Goal: Transaction & Acquisition: Obtain resource

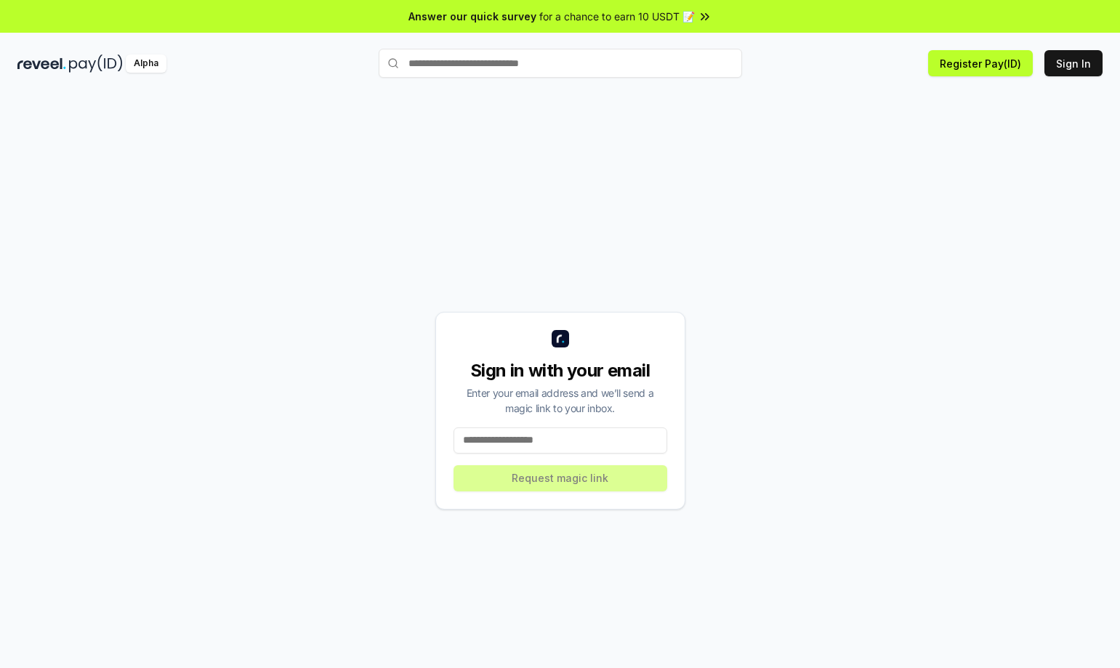
click at [570, 443] on input at bounding box center [561, 440] width 214 height 26
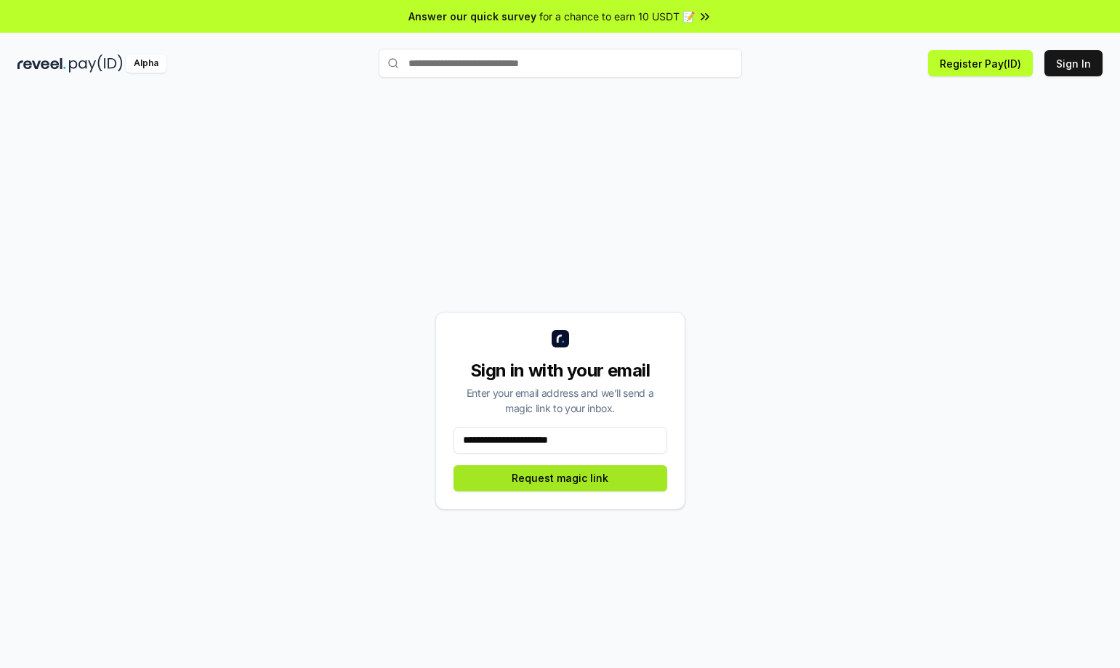
type input "**********"
click at [600, 475] on button "Request magic link" at bounding box center [561, 478] width 214 height 26
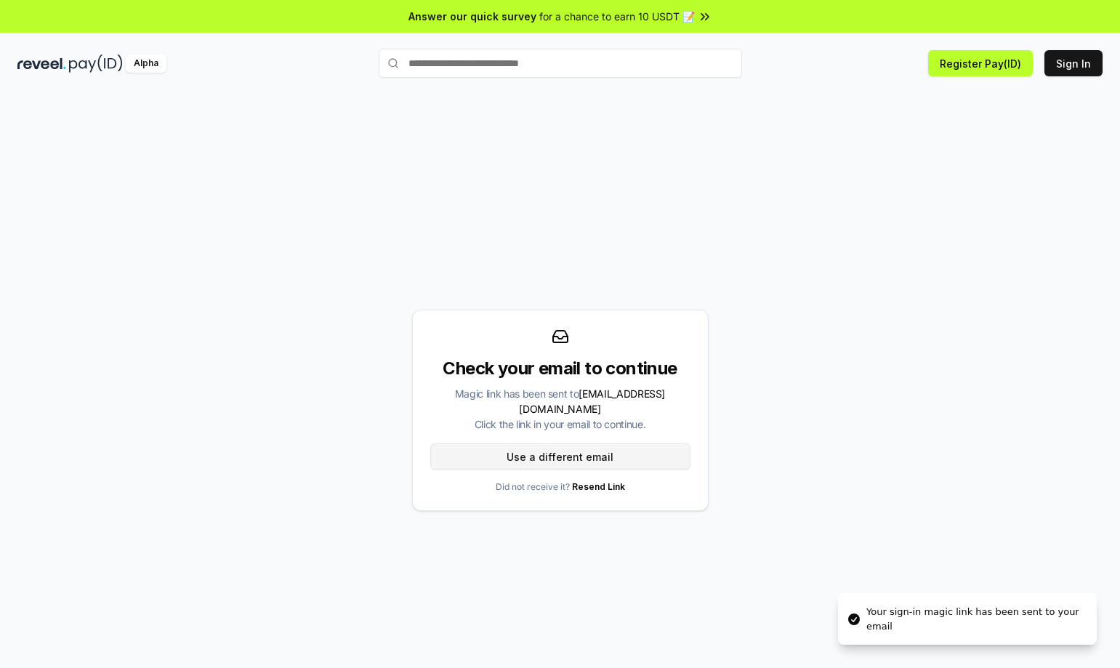
click at [579, 446] on button "Use a different email" at bounding box center [560, 456] width 260 height 26
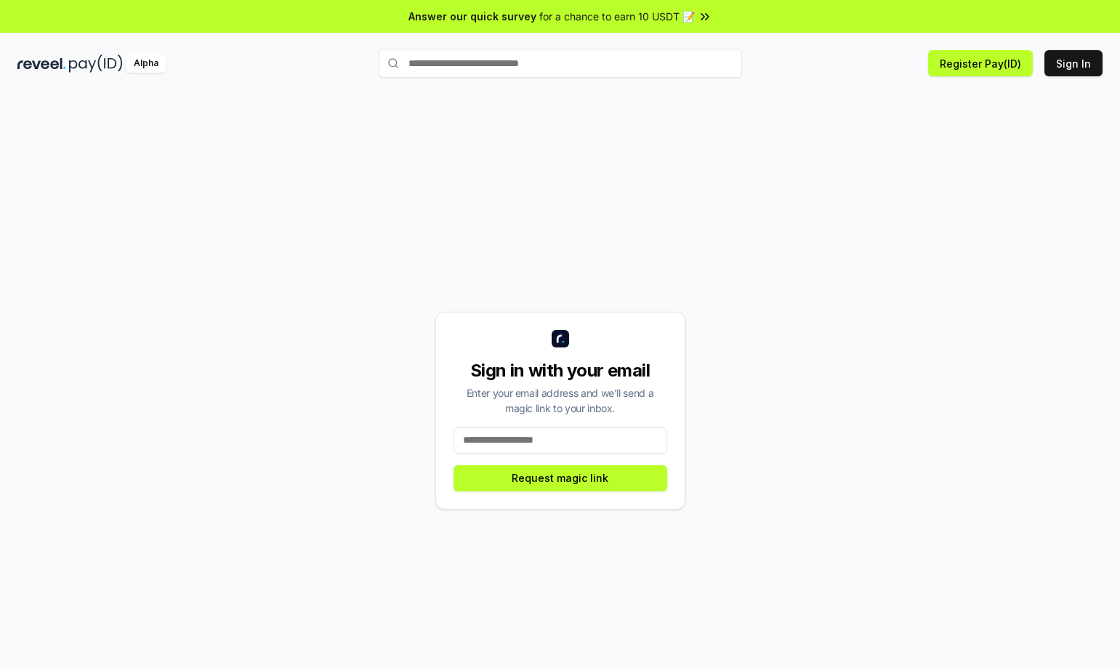
click at [579, 446] on input at bounding box center [561, 440] width 214 height 26
type input "**********"
click at [581, 481] on button "Request magic link" at bounding box center [561, 478] width 214 height 26
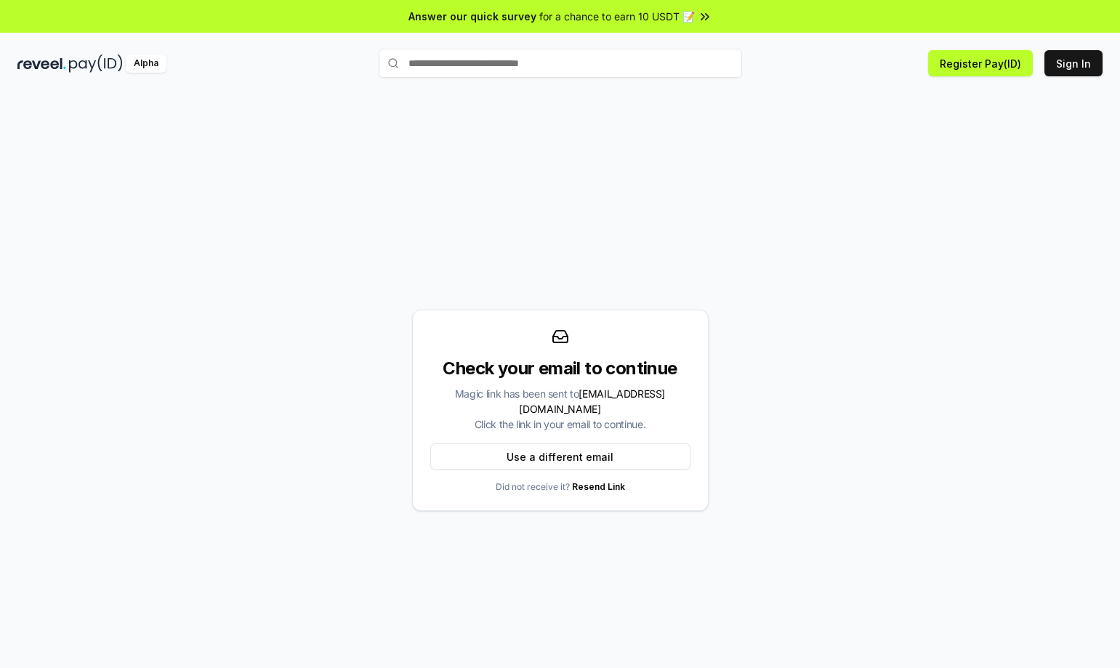
click at [726, 20] on div "Answer our quick survey for a chance to earn 10 USDT 📝" at bounding box center [560, 16] width 1120 height 33
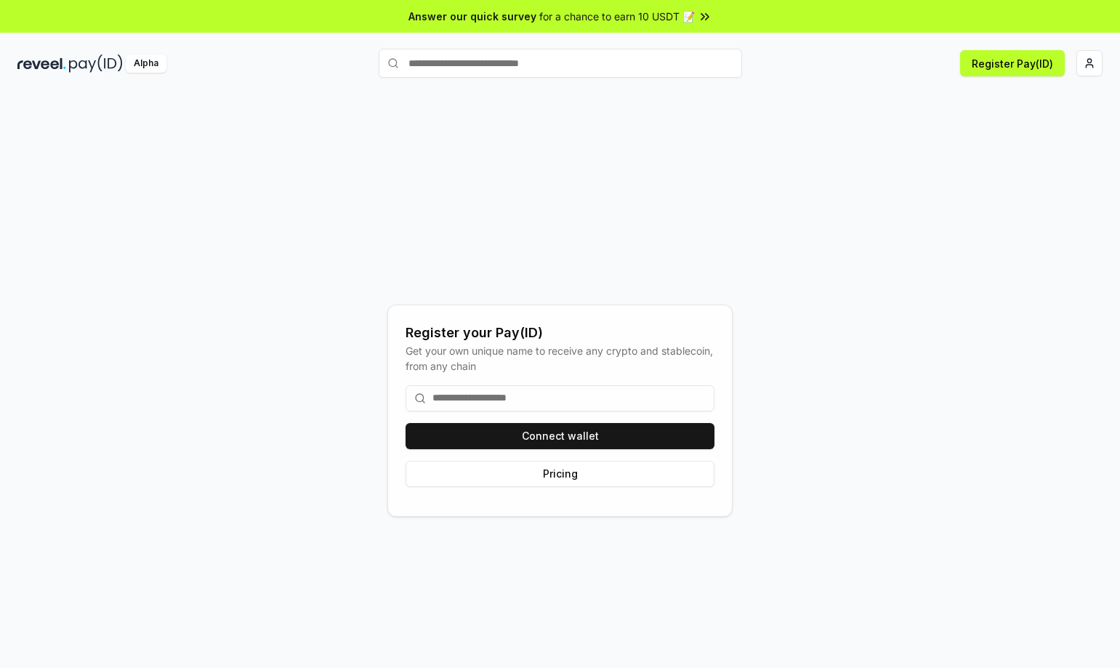
click at [616, 401] on input at bounding box center [560, 398] width 309 height 26
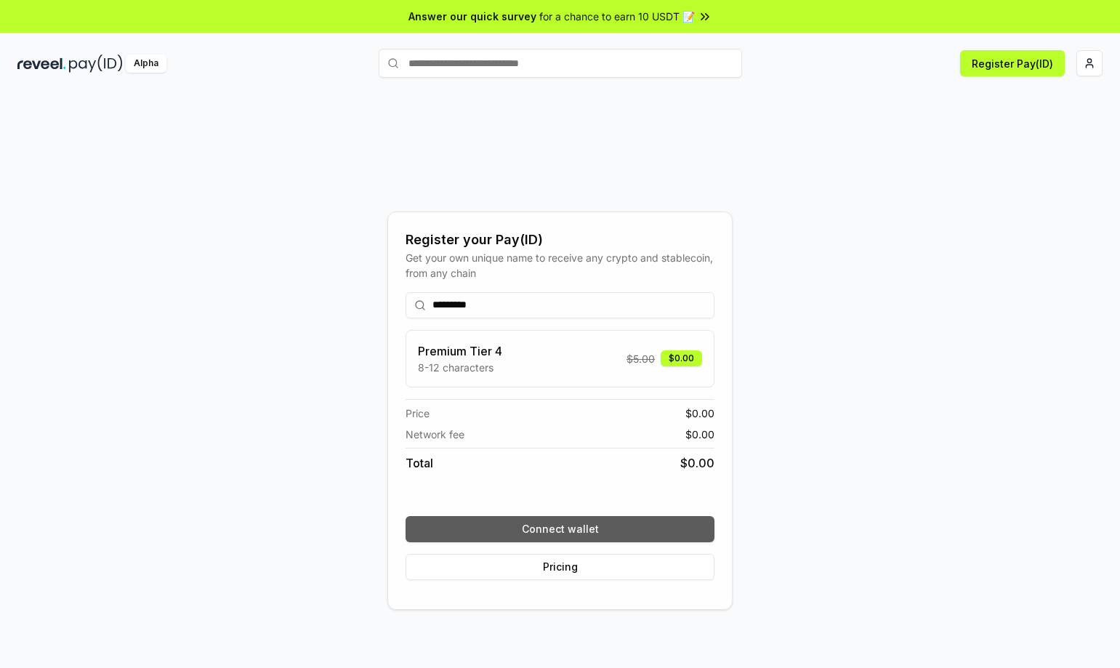
type input "*********"
click at [576, 526] on button "Connect wallet" at bounding box center [560, 529] width 309 height 26
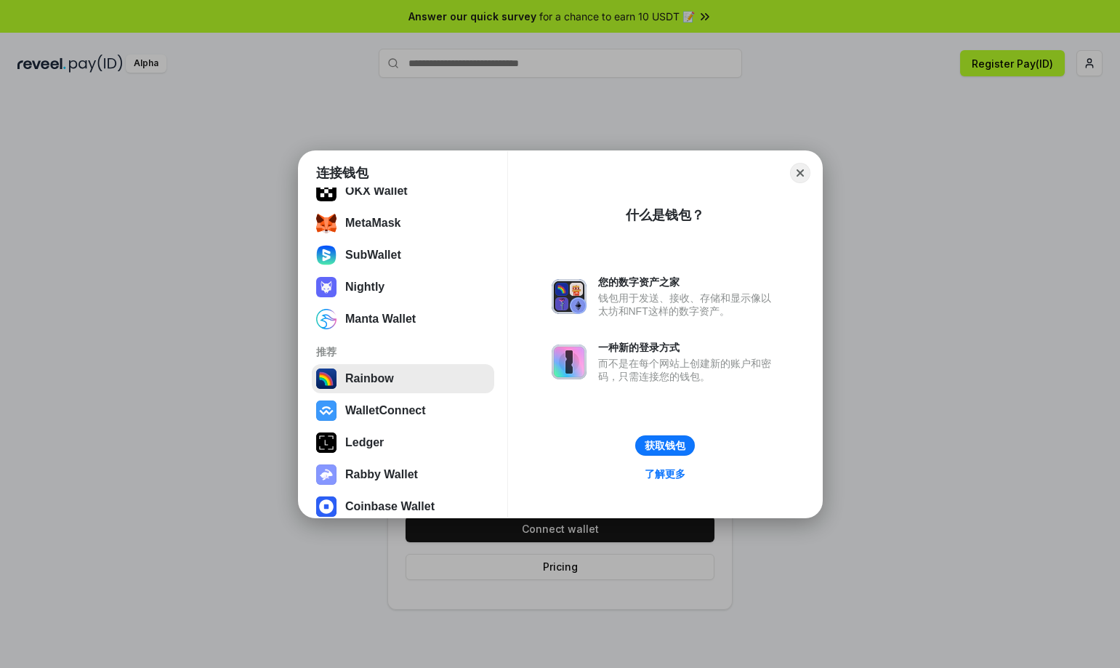
scroll to position [122, 0]
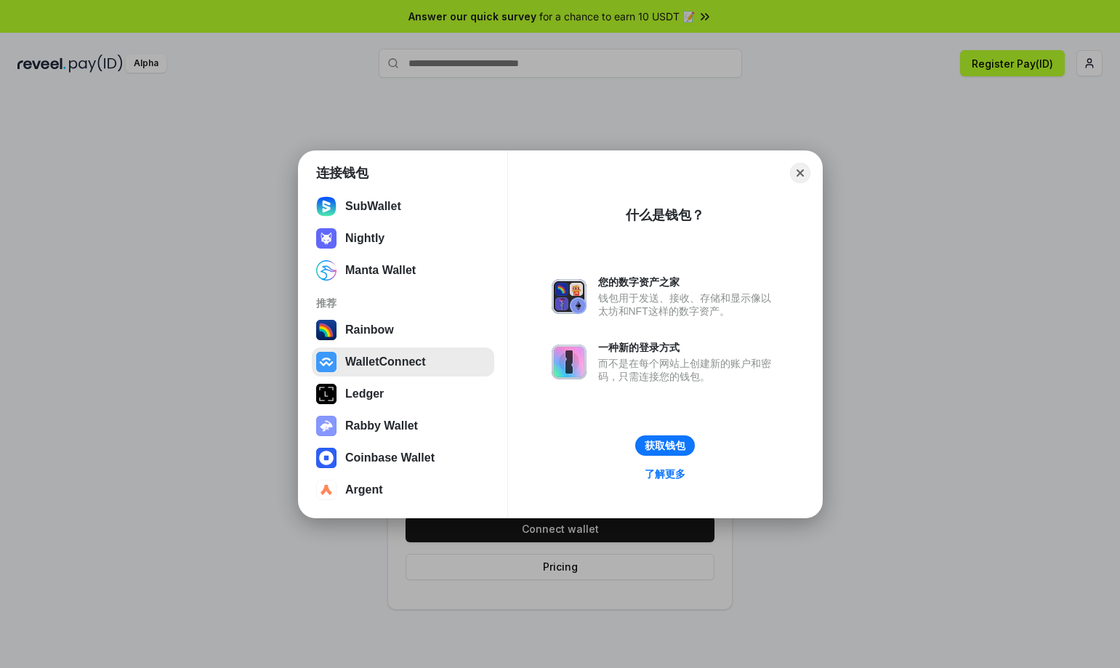
click at [422, 367] on button "WalletConnect" at bounding box center [403, 361] width 182 height 29
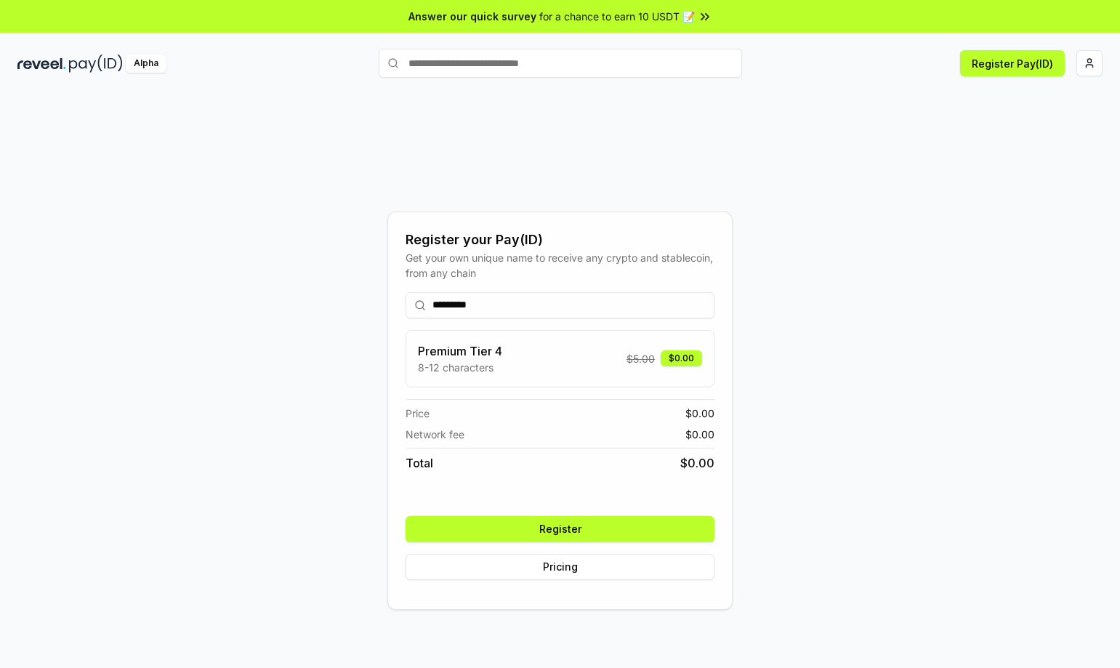
click at [574, 526] on button "Register" at bounding box center [560, 529] width 309 height 26
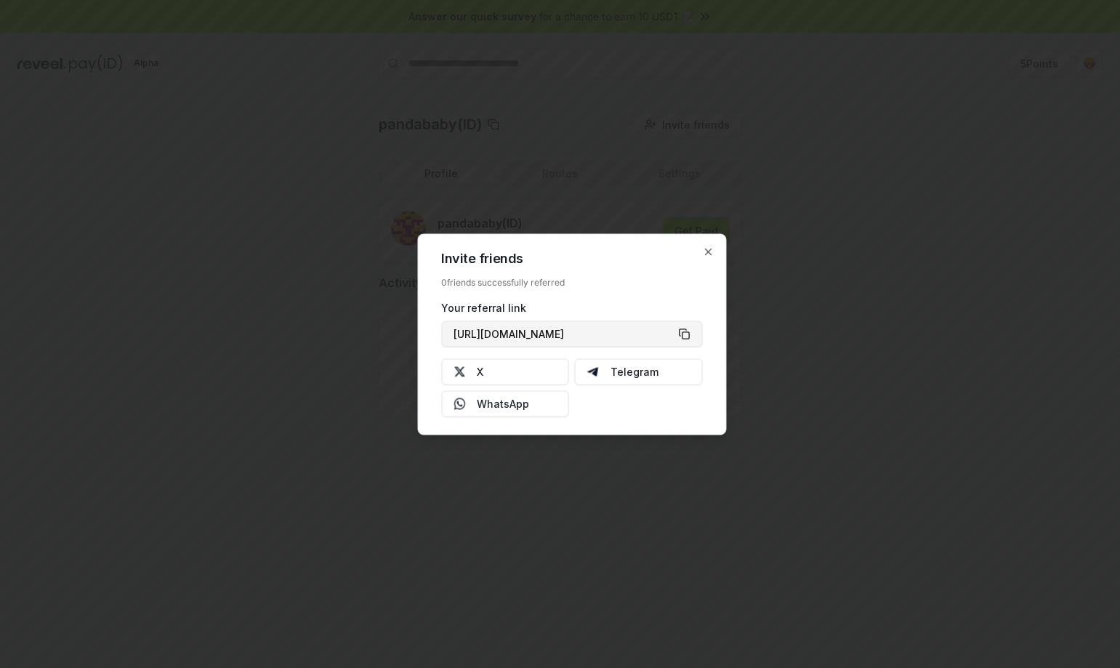
click at [686, 336] on button "https://reveel.id/refer/pandababy" at bounding box center [571, 334] width 261 height 26
click at [486, 374] on button "X" at bounding box center [505, 371] width 128 height 26
click at [707, 251] on icon "button" at bounding box center [708, 252] width 12 height 12
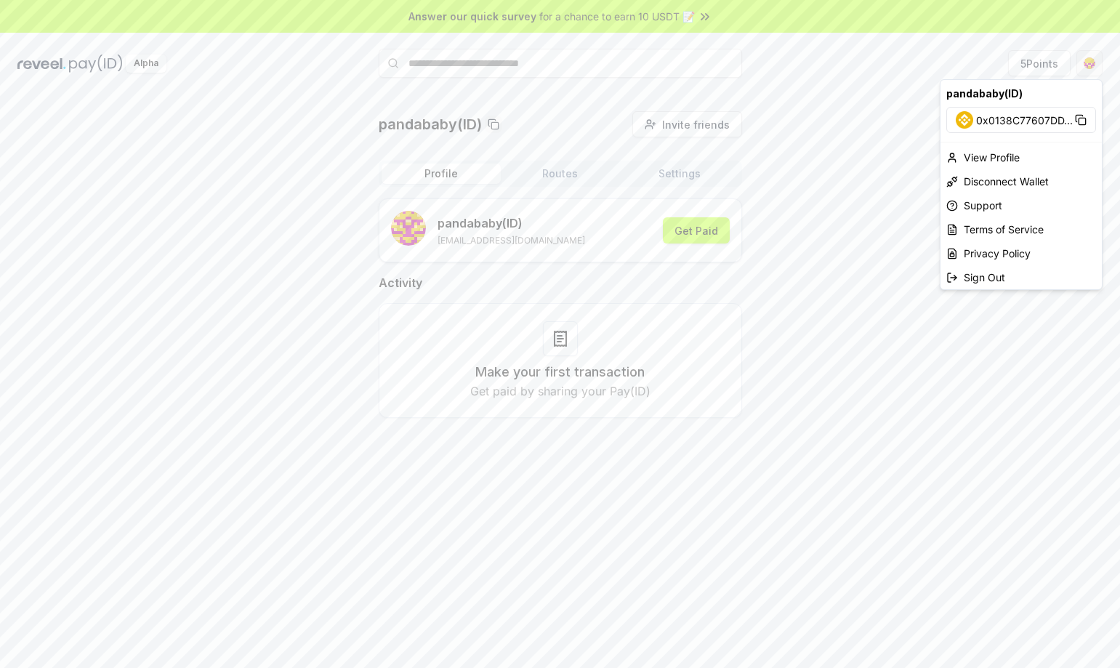
click at [1087, 66] on html "Answer our quick survey for a chance to earn 10 USDT 📝 Alpha 5 Points pandababy…" at bounding box center [560, 334] width 1120 height 668
click at [1083, 119] on icon at bounding box center [1081, 120] width 12 height 12
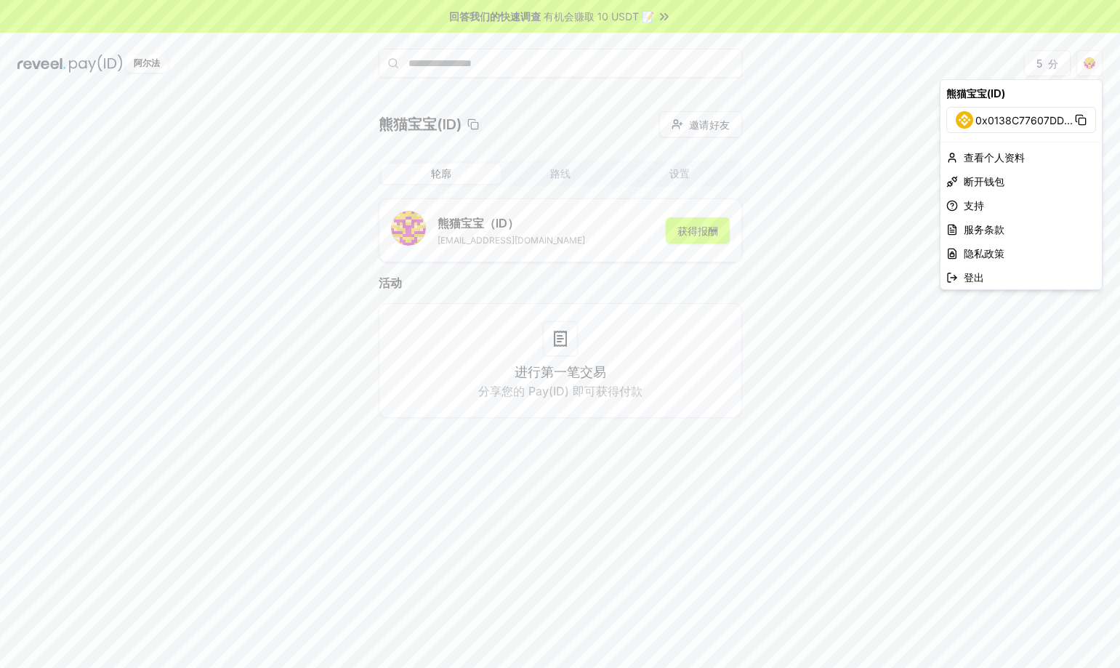
click at [827, 433] on html "回答我们的快速调查 有机会赚取 10 USDT 📝 阿尔法 5 分 熊猫宝宝(ID) 邀请好友 邀请 轮廓 路线 设置 熊猫宝宝 （ID） xiongbiao…" at bounding box center [560, 334] width 1120 height 668
